Goal: Navigation & Orientation: Find specific page/section

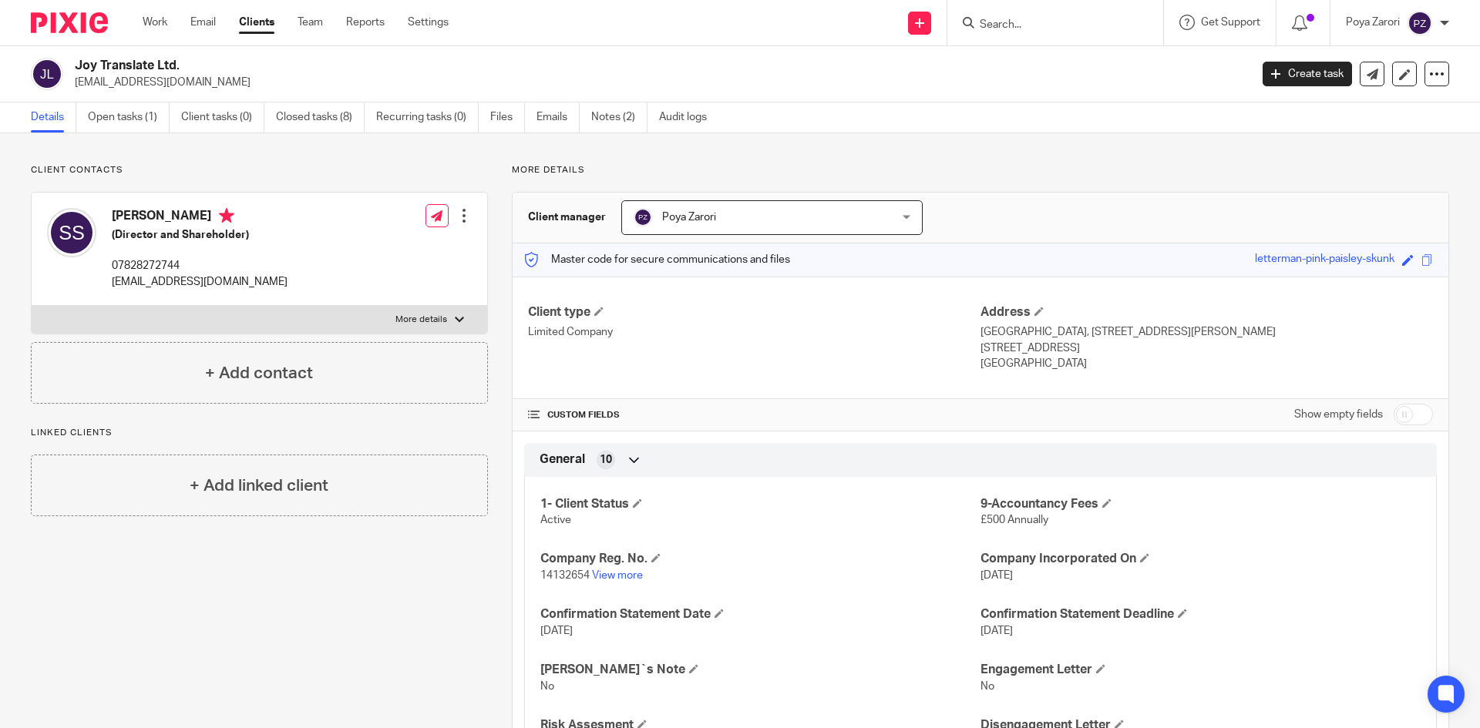
click at [1014, 32] on form at bounding box center [1060, 22] width 164 height 19
click at [1023, 28] on input "Search" at bounding box center [1047, 25] width 139 height 14
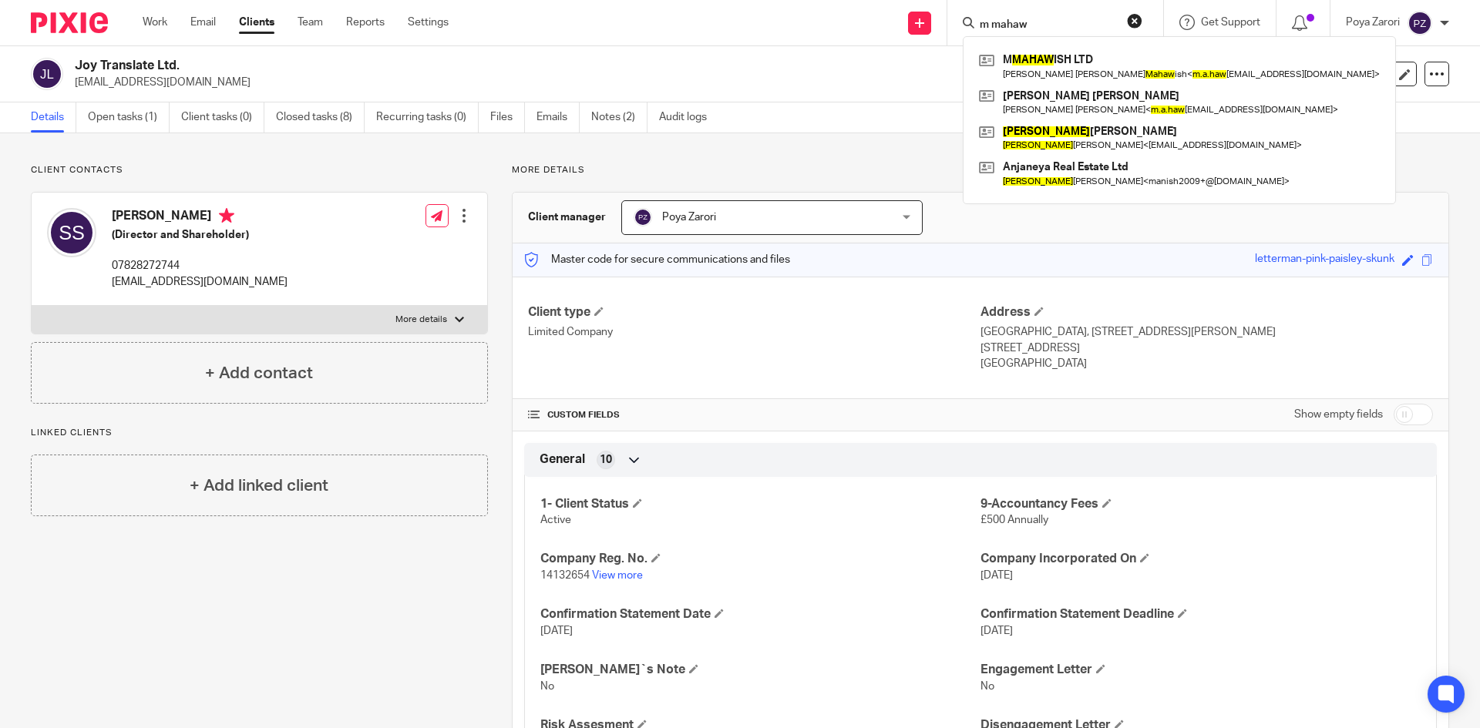
type input "m mahaw"
click button "submit" at bounding box center [0, 0] width 0 height 0
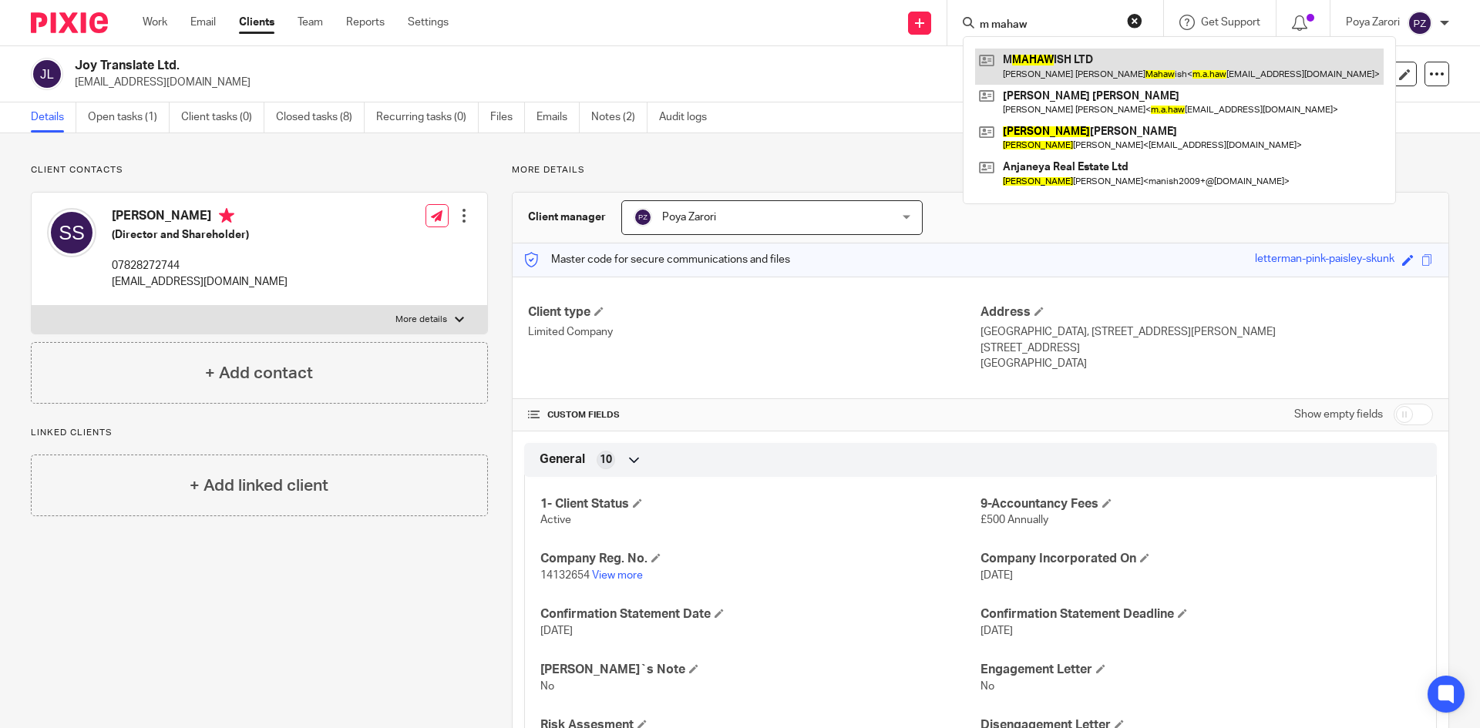
click at [1066, 61] on link at bounding box center [1179, 66] width 409 height 35
